Goal: Transaction & Acquisition: Purchase product/service

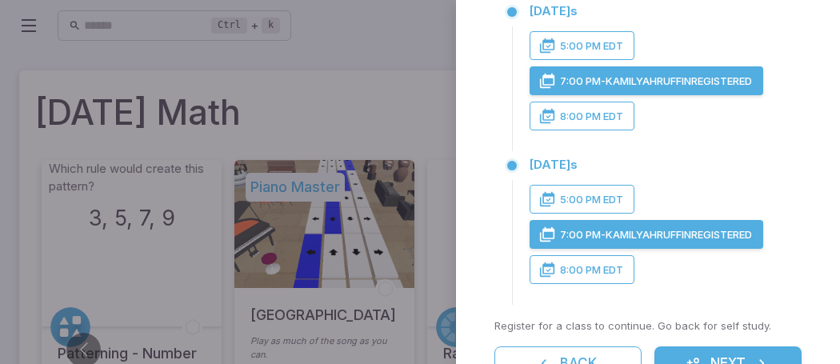
scroll to position [574, 0]
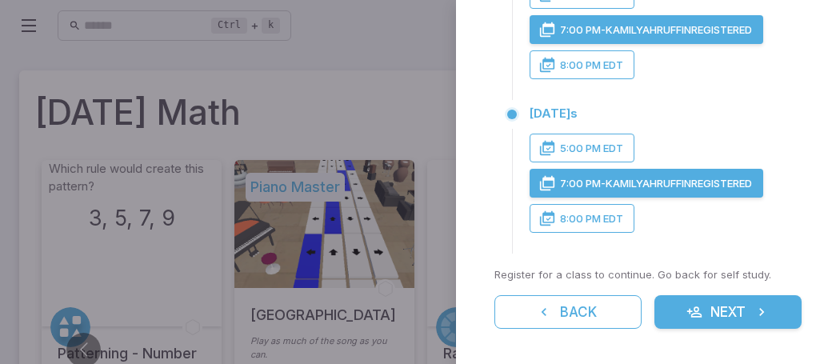
click at [703, 320] on button "Next" at bounding box center [727, 312] width 147 height 34
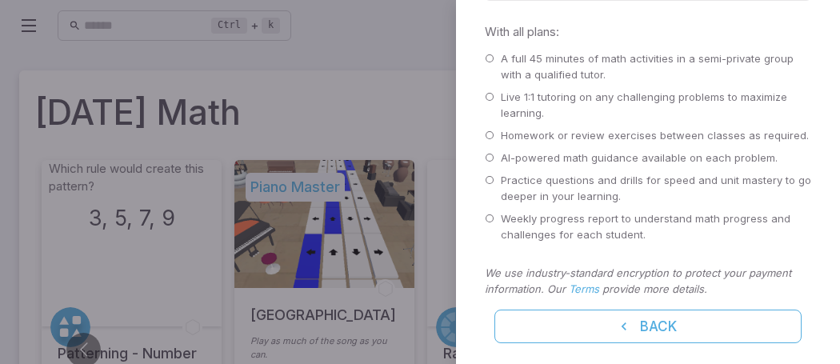
scroll to position [734, 0]
click at [503, 54] on p "A full 45 minutes of math activities in a semi-private group with a qualified t…" at bounding box center [656, 66] width 310 height 32
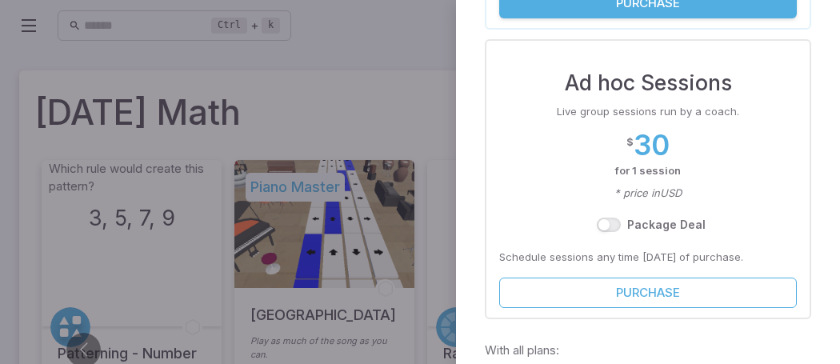
scroll to position [398, 0]
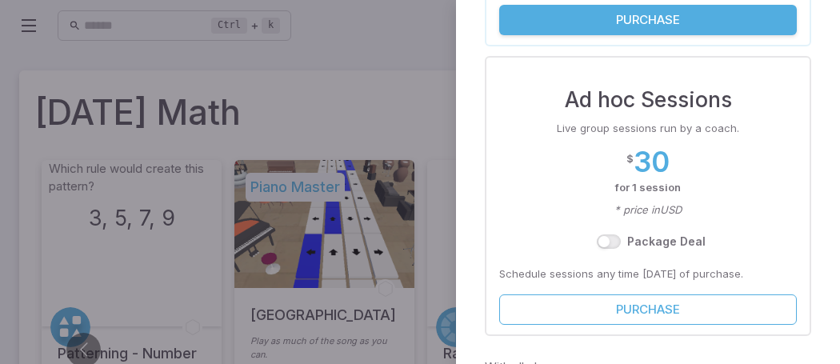
click at [743, 246] on div "Package Deal" at bounding box center [648, 241] width 298 height 29
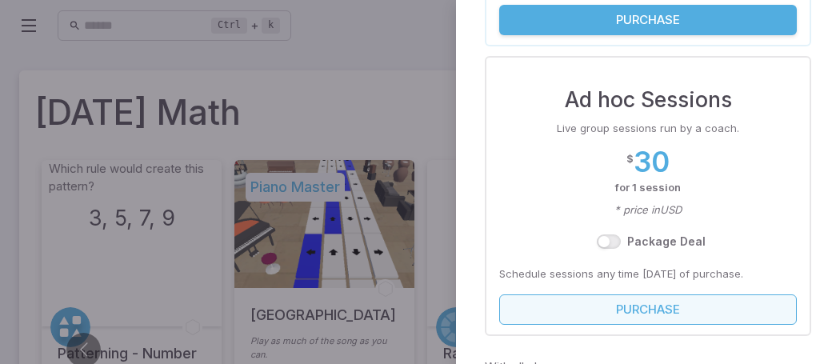
click at [707, 305] on button "Purchase" at bounding box center [648, 309] width 298 height 30
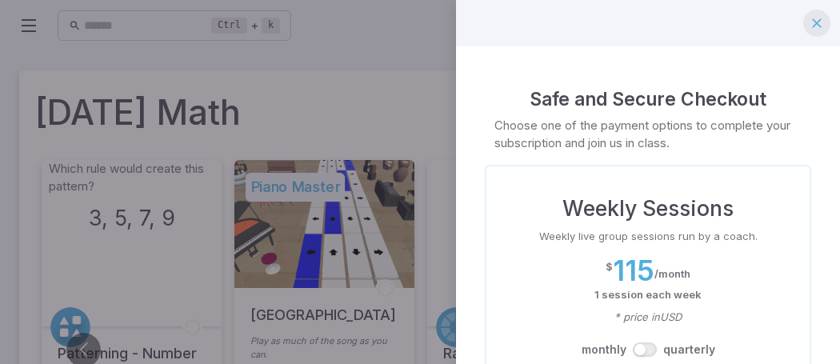
click at [806, 26] on button "button" at bounding box center [816, 23] width 27 height 27
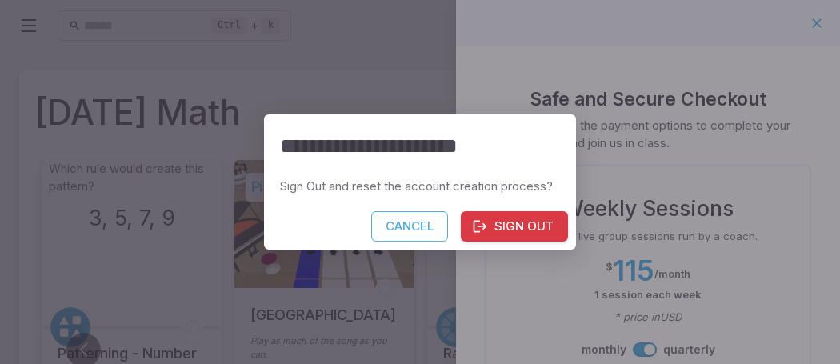
click at [491, 230] on button "Sign Out" at bounding box center [514, 226] width 107 height 30
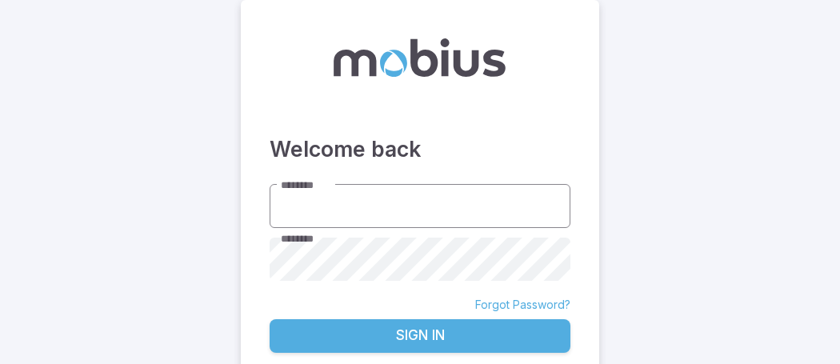
type input "**********"
click at [450, 214] on input "**********" at bounding box center [420, 206] width 301 height 44
click at [434, 336] on button "Sign In" at bounding box center [420, 336] width 301 height 34
